Goal: Task Accomplishment & Management: Use online tool/utility

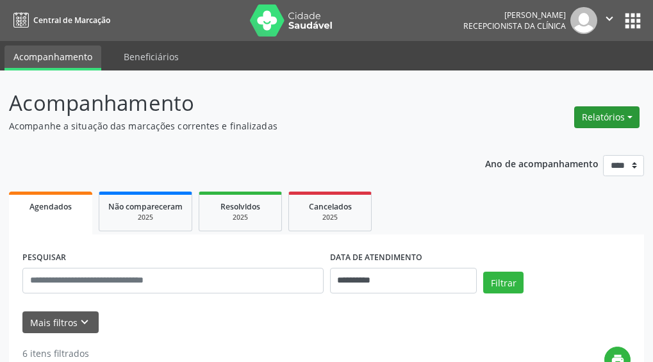
click at [600, 119] on button "Relatórios" at bounding box center [607, 117] width 65 height 22
click at [558, 149] on link "Agendamentos" at bounding box center [572, 145] width 138 height 18
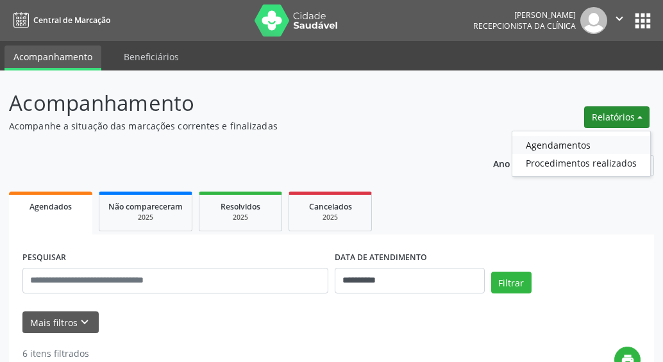
select select "*"
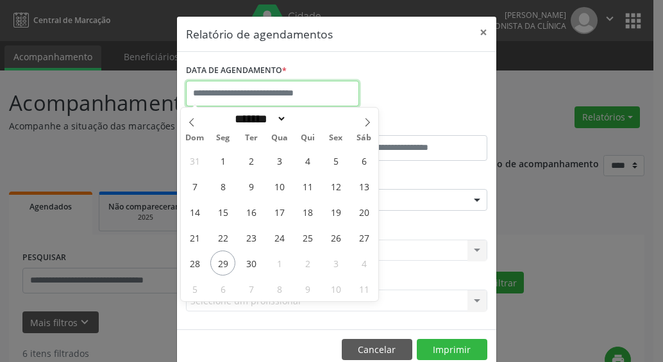
click at [240, 92] on input "text" at bounding box center [272, 94] width 173 height 26
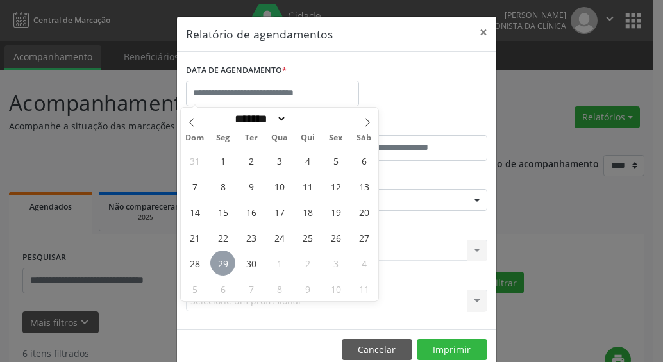
click at [226, 267] on span "29" at bounding box center [222, 263] width 25 height 25
type input "**********"
click at [254, 260] on span "30" at bounding box center [251, 263] width 25 height 25
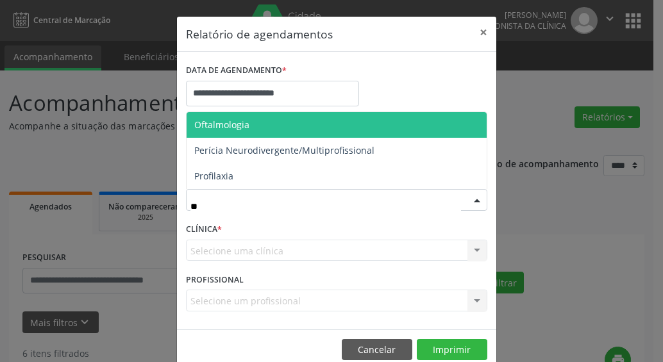
type input "***"
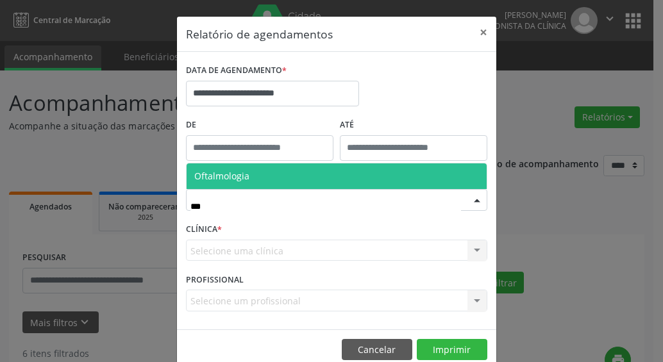
click at [224, 176] on span "Oftalmologia" at bounding box center [221, 176] width 55 height 12
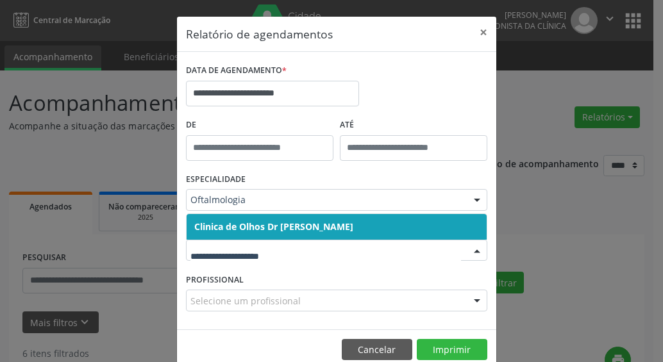
click at [275, 230] on span "Clinica de Olhos Dr [PERSON_NAME]" at bounding box center [273, 227] width 159 height 12
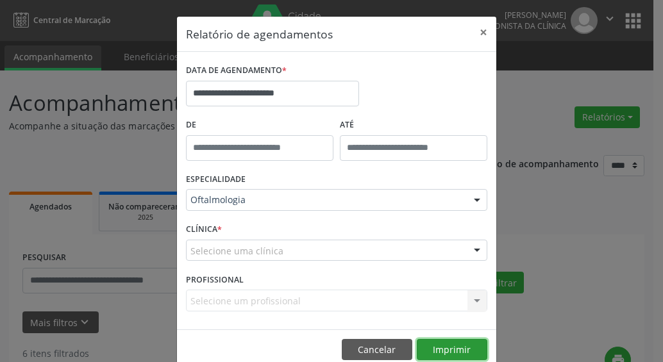
click at [448, 348] on button "Imprimir" at bounding box center [452, 350] width 71 height 22
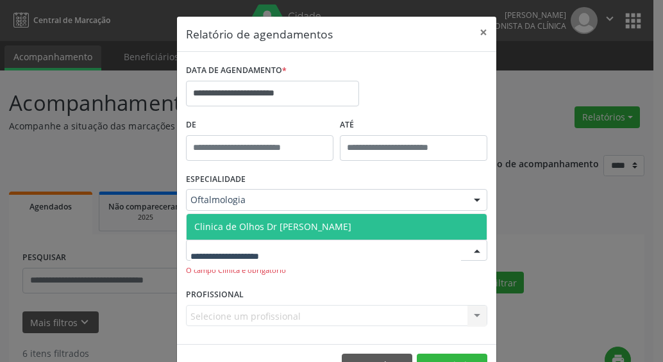
click at [237, 221] on span "Clinica de Olhos Dr [PERSON_NAME]" at bounding box center [272, 227] width 157 height 12
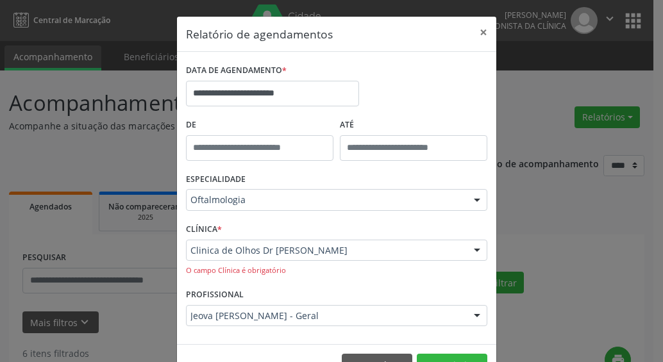
scroll to position [38, 0]
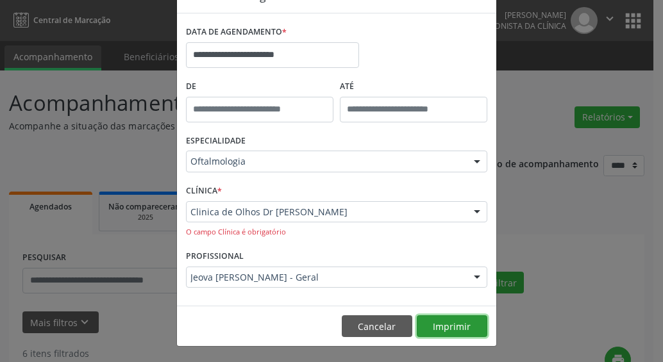
click at [432, 327] on button "Imprimir" at bounding box center [452, 326] width 71 height 22
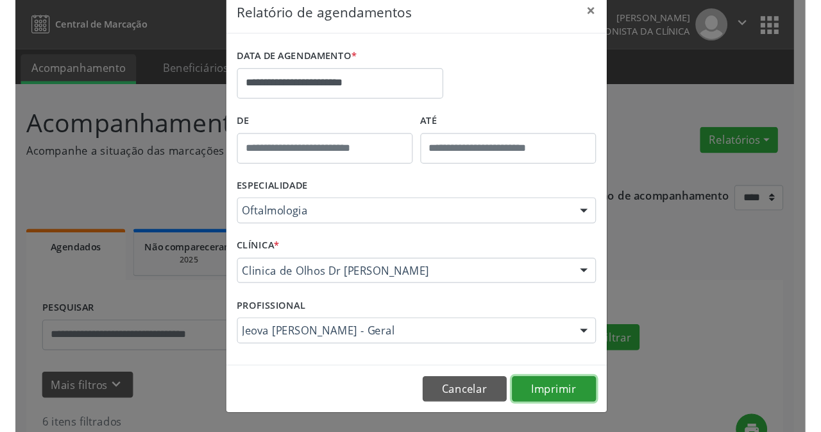
scroll to position [24, 0]
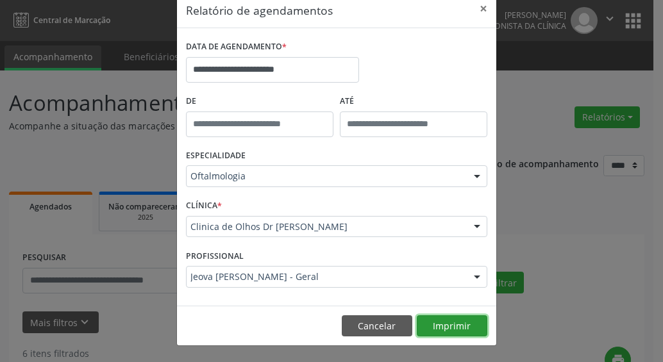
click at [435, 327] on button "Imprimir" at bounding box center [452, 326] width 71 height 22
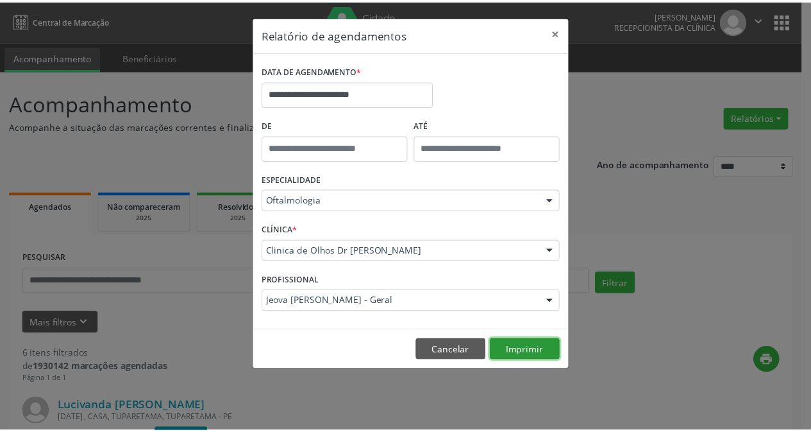
scroll to position [0, 0]
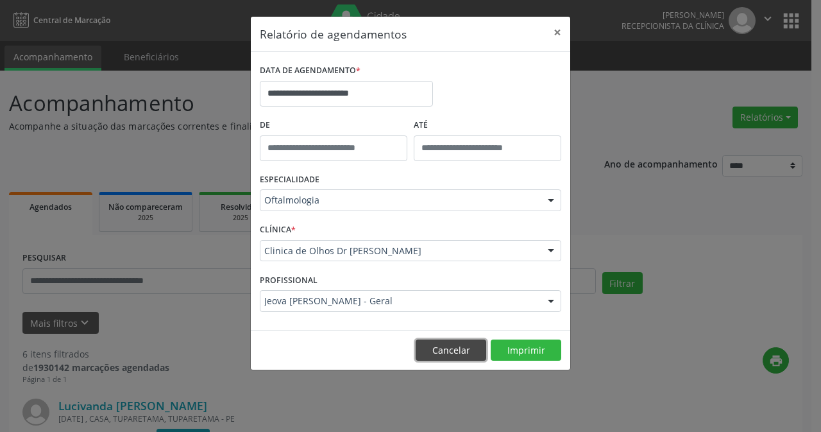
click at [460, 355] on button "Cancelar" at bounding box center [451, 350] width 71 height 22
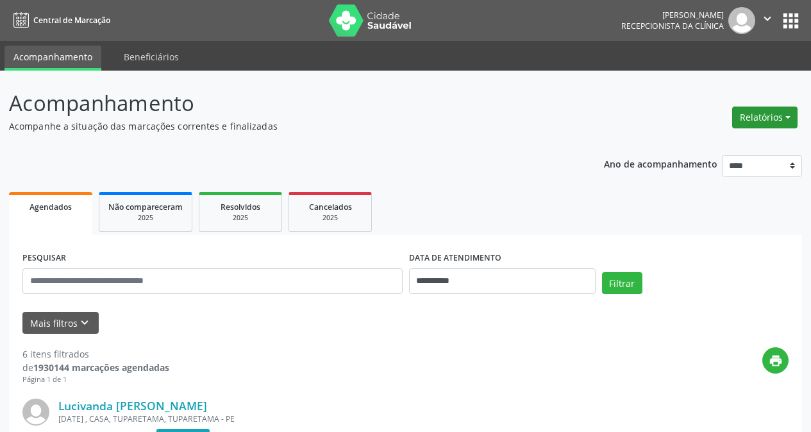
click at [653, 115] on button "Relatórios" at bounding box center [764, 117] width 65 height 22
click at [653, 146] on link "Agendamentos" at bounding box center [729, 145] width 138 height 18
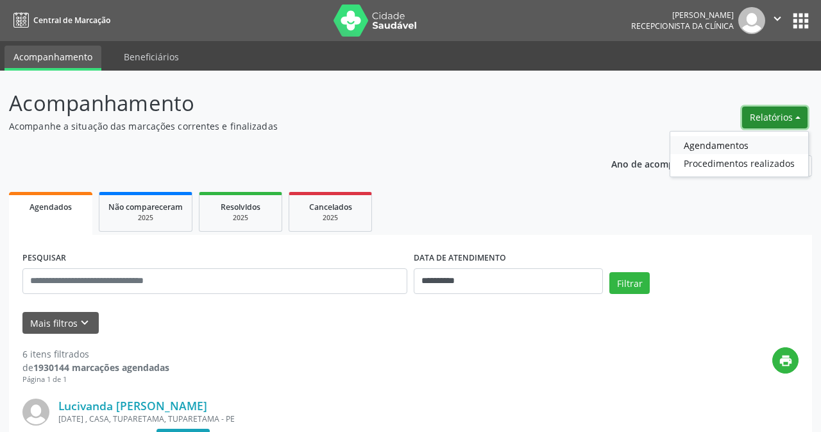
select select "*"
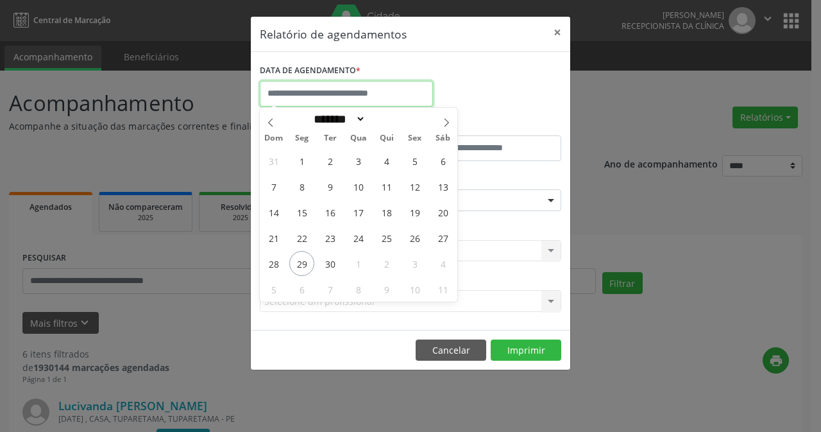
click at [284, 90] on input "text" at bounding box center [346, 94] width 173 height 26
click at [305, 259] on span "29" at bounding box center [301, 263] width 25 height 25
type input "**********"
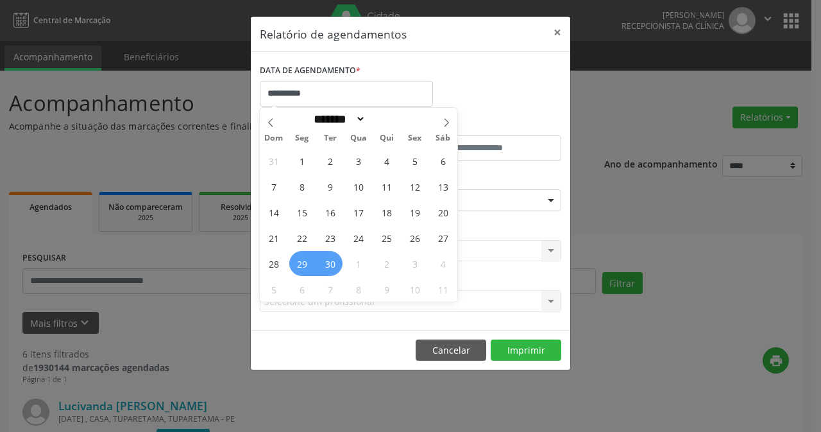
click at [327, 262] on span "30" at bounding box center [329, 263] width 25 height 25
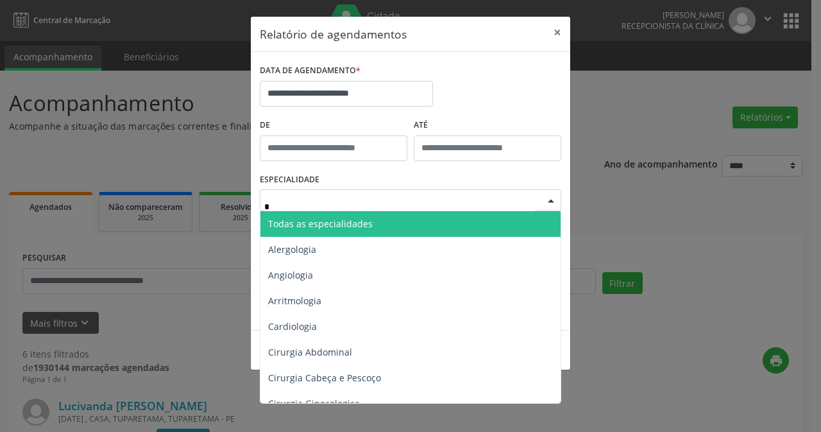
type input "**"
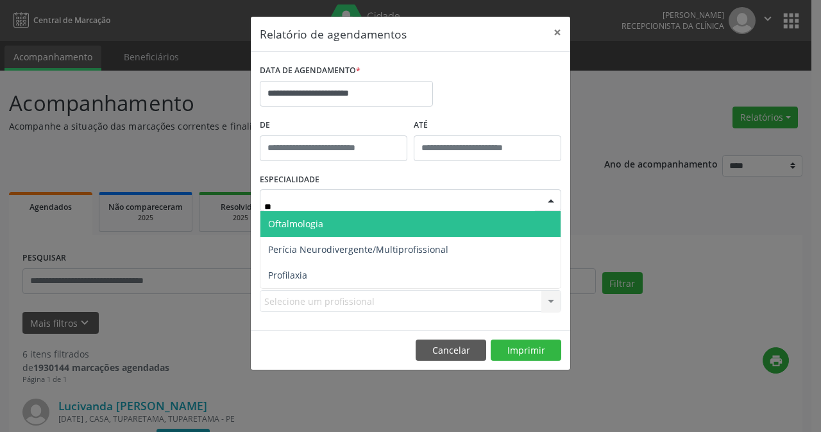
click at [287, 225] on span "Oftalmologia" at bounding box center [295, 223] width 55 height 12
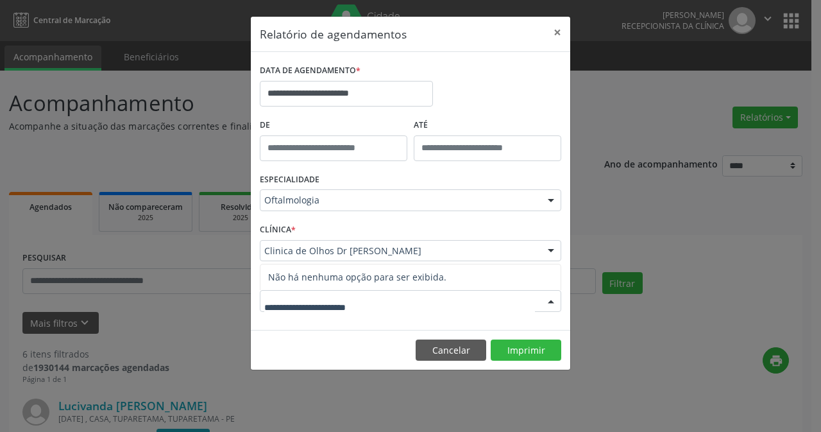
click at [328, 280] on span "Não há nenhuma opção para ser exibida." at bounding box center [410, 277] width 300 height 26
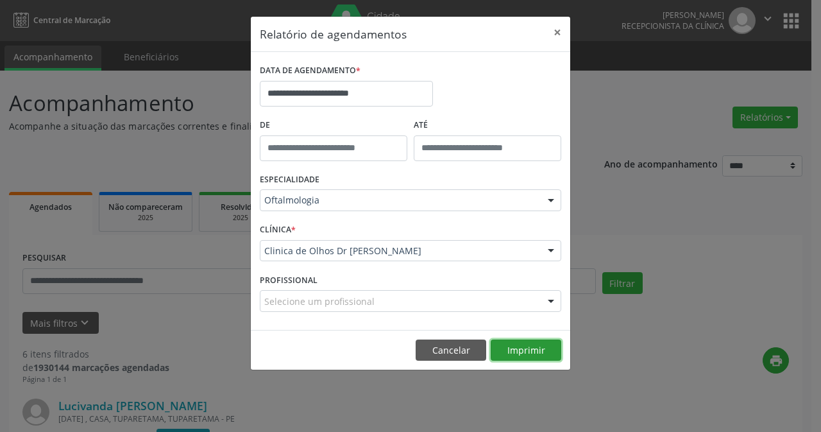
click at [535, 353] on button "Imprimir" at bounding box center [526, 350] width 71 height 22
click at [555, 31] on button "×" at bounding box center [557, 32] width 26 height 31
